Goal: Transaction & Acquisition: Book appointment/travel/reservation

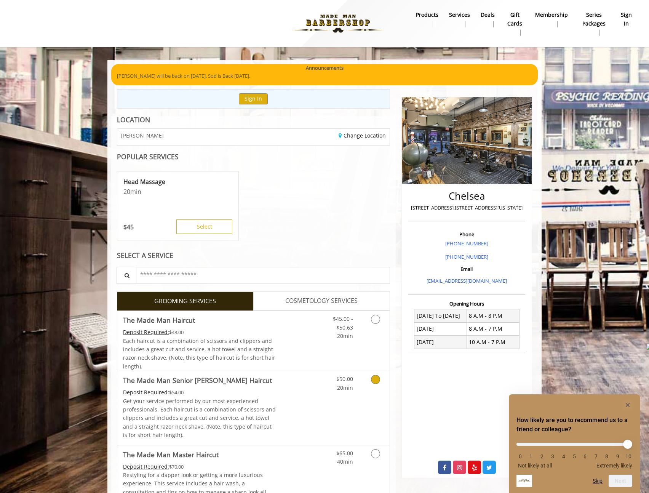
click at [334, 392] on div "$50.00 20min" at bounding box center [355, 407] width 68 height 73
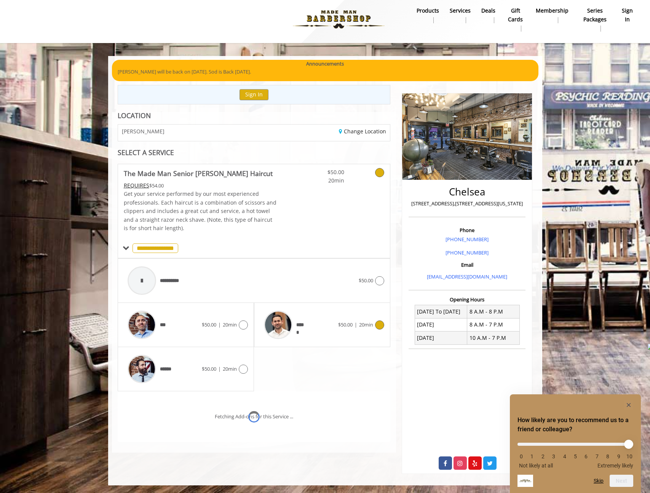
scroll to position [15, 0]
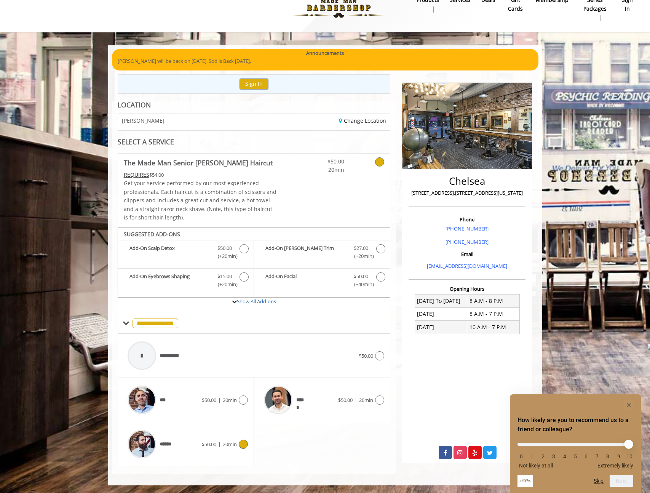
click at [211, 444] on span "$50.00" at bounding box center [209, 443] width 14 height 7
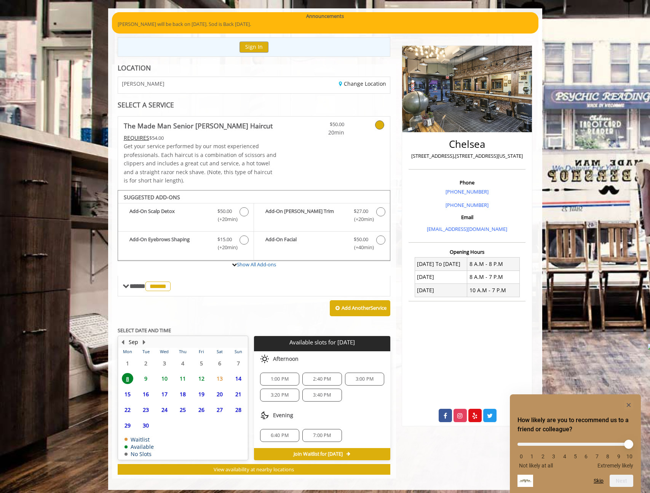
scroll to position [56, 0]
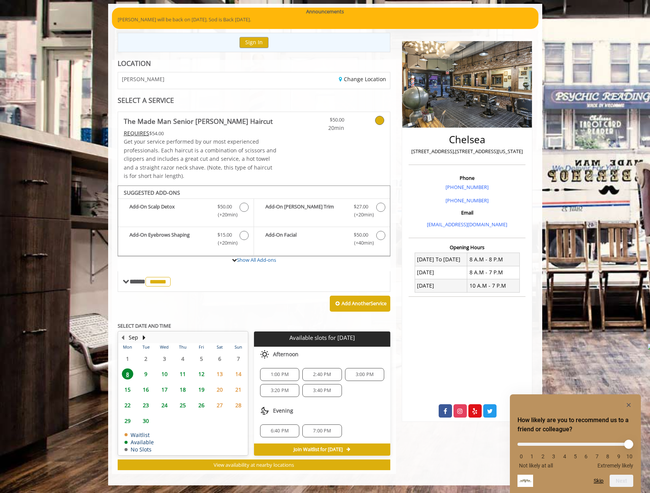
click at [197, 372] on span "12" at bounding box center [201, 373] width 11 height 11
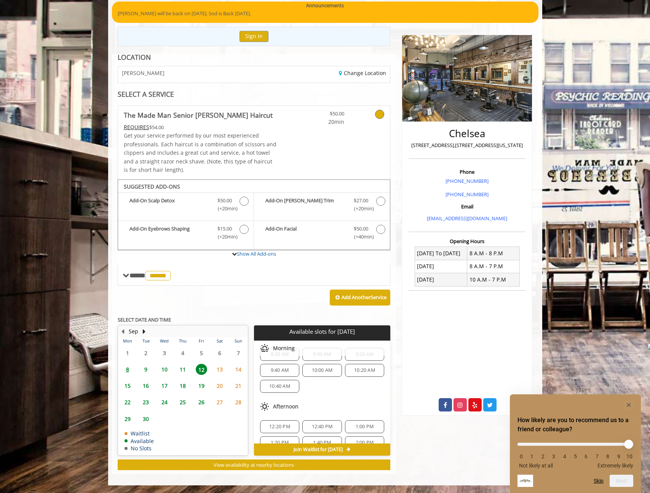
scroll to position [34, 0]
click at [360, 408] on span "1:00 PM" at bounding box center [365, 407] width 18 height 6
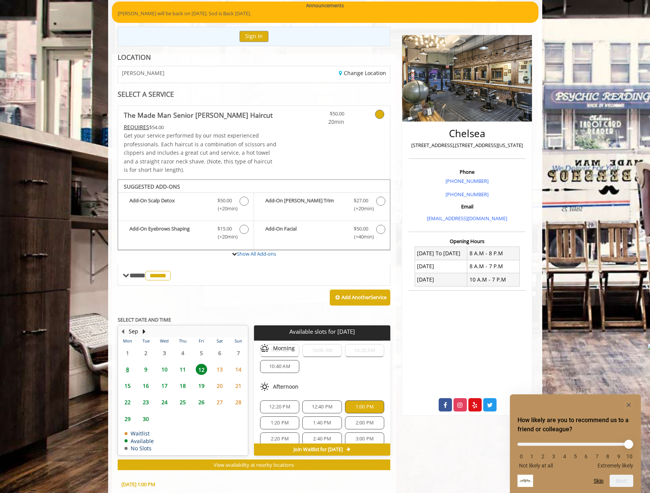
scroll to position [200, 0]
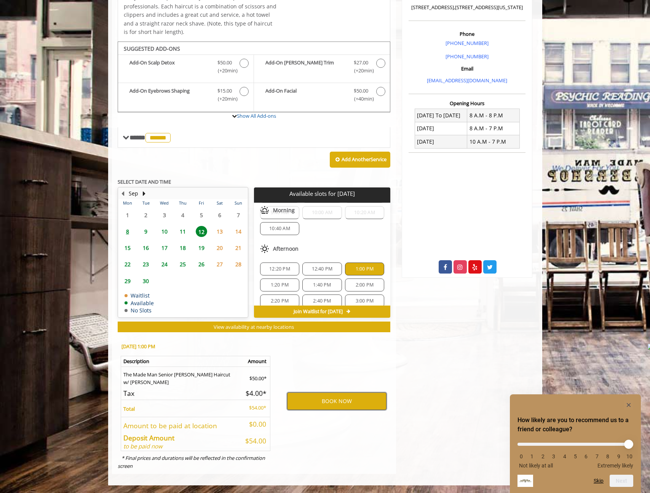
click at [340, 404] on button "BOOK NOW" at bounding box center [336, 401] width 99 height 18
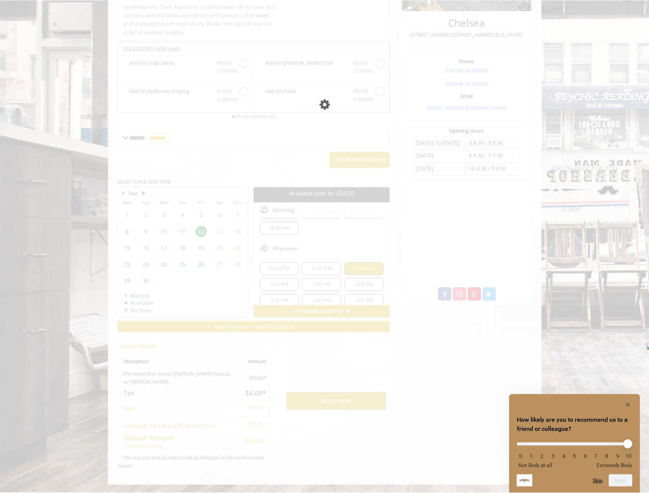
scroll to position [0, 0]
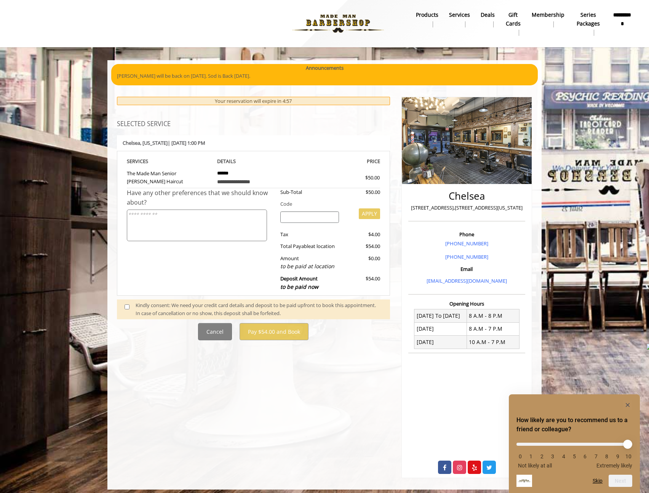
click at [133, 309] on span at bounding box center [130, 309] width 22 height 16
click at [131, 307] on span at bounding box center [130, 309] width 22 height 16
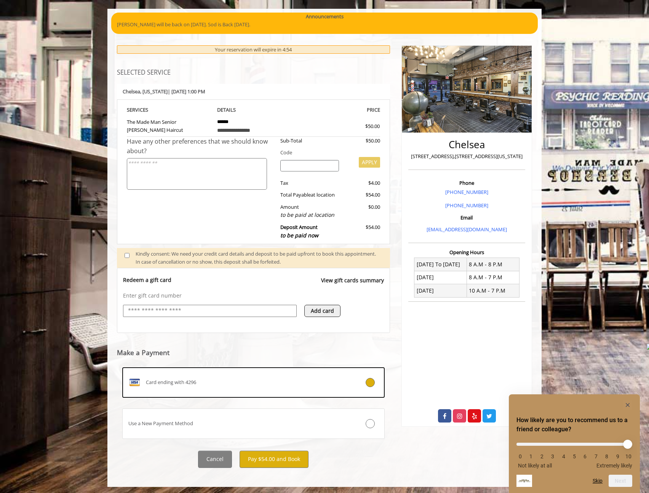
scroll to position [53, 0]
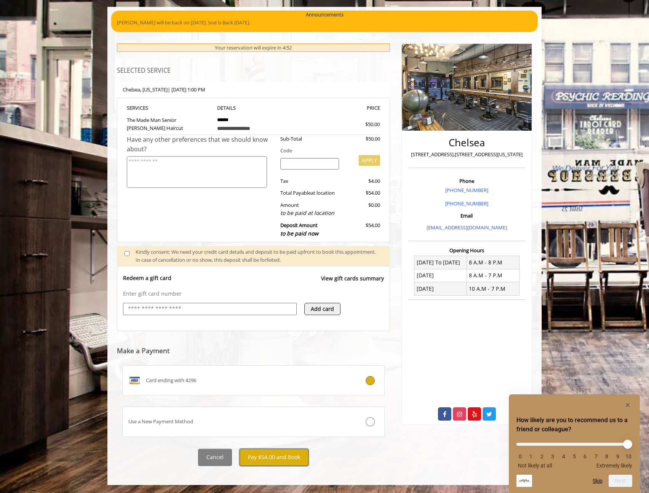
click at [270, 457] on button "Pay $54.00 and Book" at bounding box center [273, 456] width 69 height 17
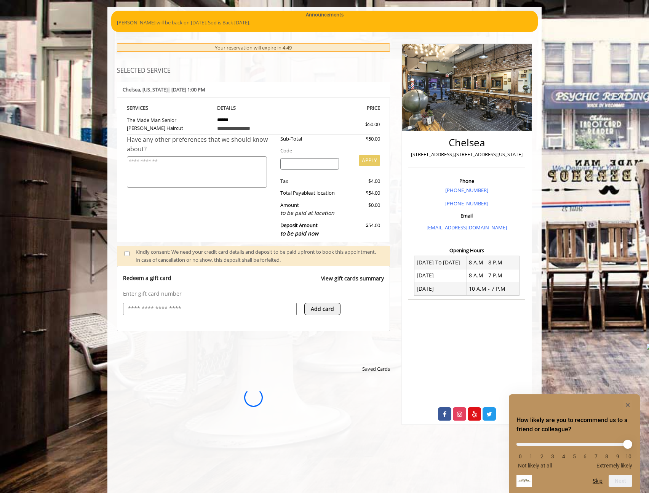
scroll to position [0, 0]
